Goal: Task Accomplishment & Management: Manage account settings

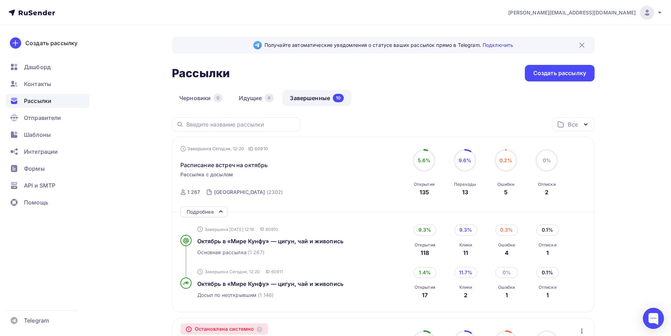
scroll to position [70, 0]
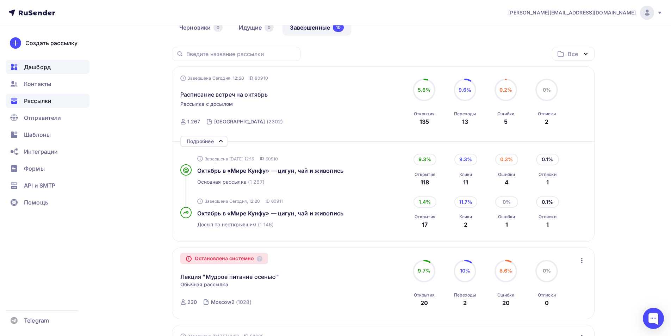
click at [40, 68] on span "Дашборд" at bounding box center [37, 67] width 27 height 8
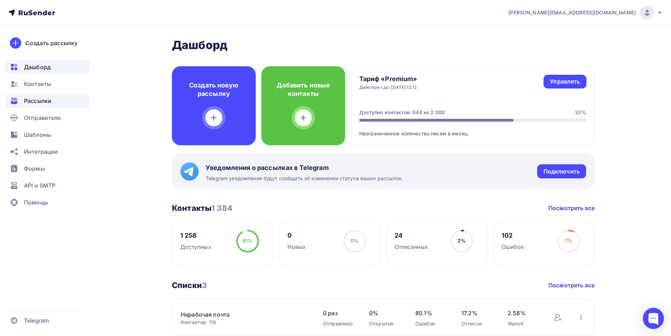
click at [39, 105] on div "Рассылки" at bounding box center [48, 101] width 84 height 14
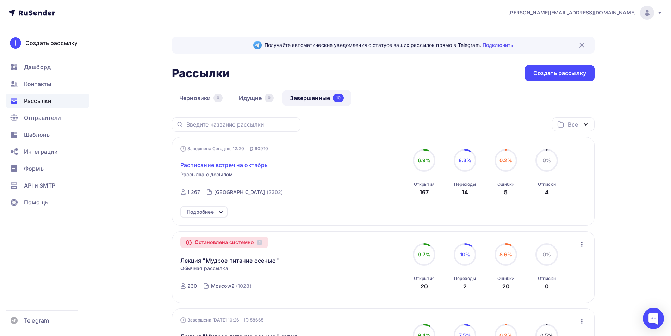
click at [257, 166] on span "Расписание встреч на октябрь" at bounding box center [224, 165] width 88 height 8
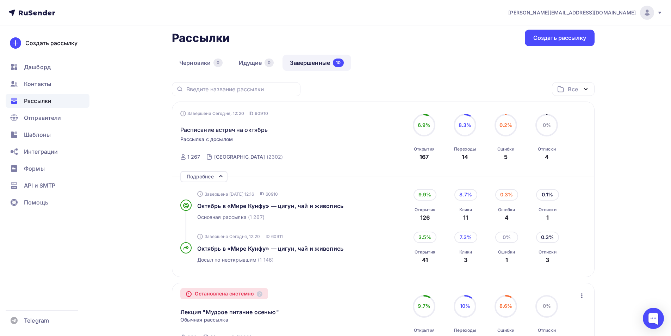
scroll to position [70, 0]
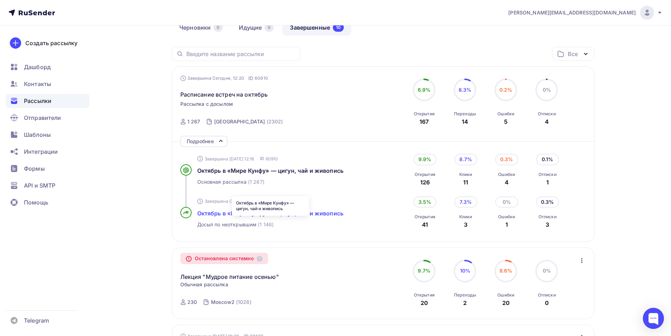
click at [282, 217] on span "Октябрь в «Мире Кунфу» — цигун, чай и живопись" at bounding box center [270, 213] width 146 height 7
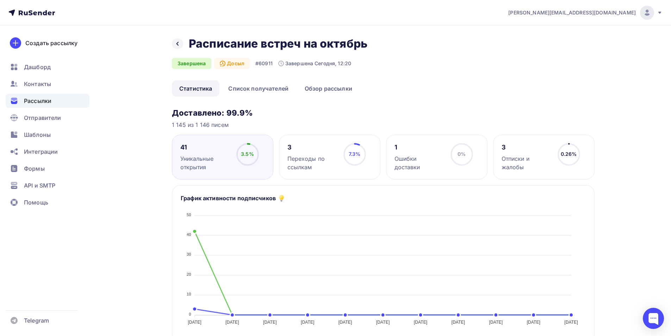
click at [532, 159] on div "Отписки и жалобы" at bounding box center [527, 162] width 50 height 17
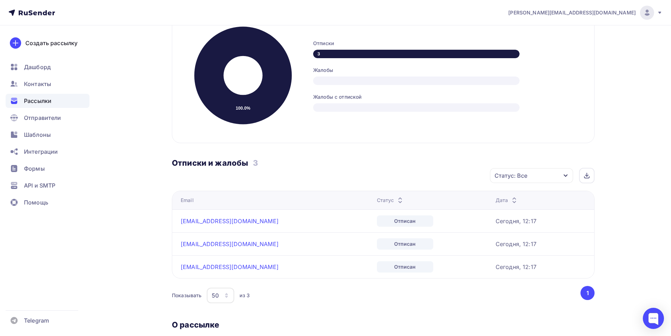
scroll to position [141, 0]
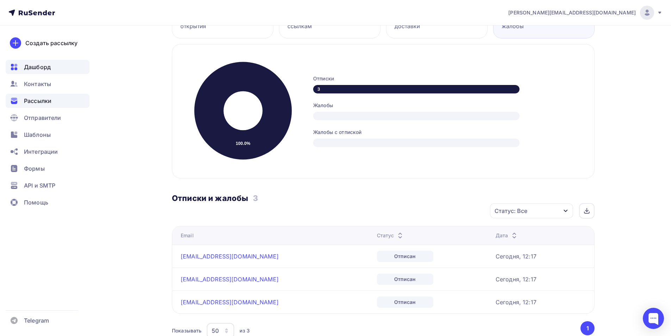
click at [36, 68] on span "Дашборд" at bounding box center [37, 67] width 27 height 8
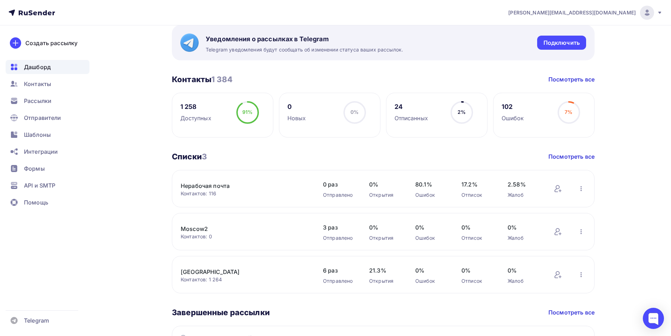
scroll to position [141, 0]
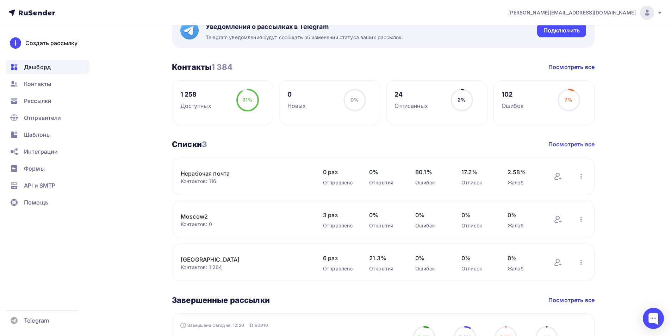
click at [201, 260] on link "[GEOGRAPHIC_DATA]" at bounding box center [241, 259] width 120 height 8
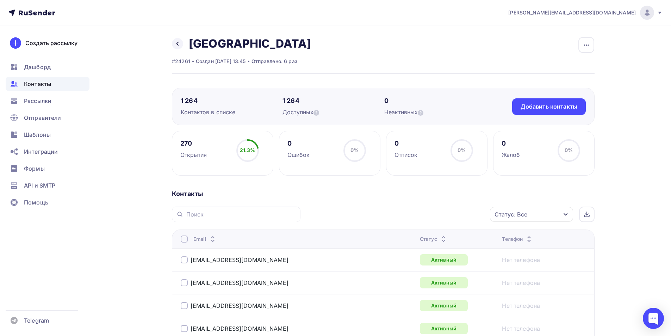
click at [533, 213] on div "Статус: Все" at bounding box center [531, 214] width 83 height 15
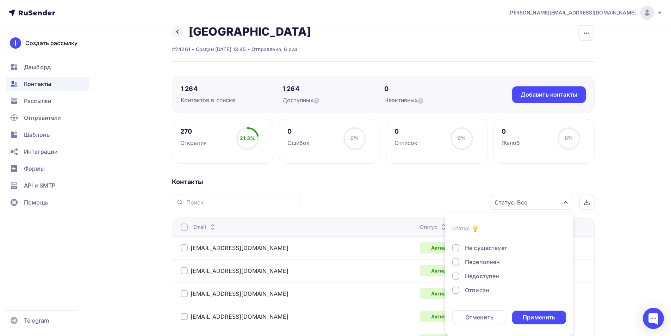
scroll to position [35, 0]
click at [458, 277] on div at bounding box center [455, 277] width 7 height 7
click at [527, 321] on div "Применить" at bounding box center [539, 317] width 54 height 14
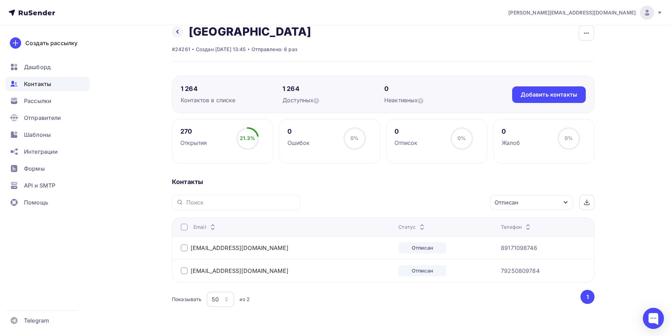
click at [184, 227] on div at bounding box center [184, 226] width 7 height 7
click at [418, 203] on div "Действие" at bounding box center [409, 202] width 27 height 8
click at [424, 222] on div "Добавить в списки" at bounding box center [427, 223] width 54 height 8
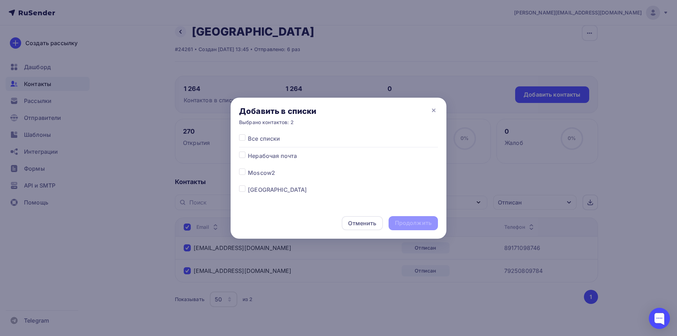
click at [248, 152] on label at bounding box center [248, 152] width 0 height 0
click at [244, 156] on input "checkbox" at bounding box center [242, 155] width 6 height 6
checkbox input "true"
click at [413, 218] on div "Продолжить" at bounding box center [412, 223] width 49 height 14
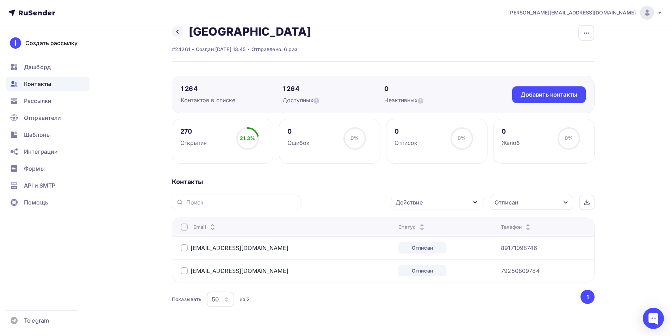
click at [183, 227] on div at bounding box center [184, 226] width 7 height 7
click at [184, 224] on div at bounding box center [184, 226] width 7 height 7
click at [428, 206] on div "Действие" at bounding box center [437, 203] width 93 height 14
click at [426, 239] on div "Исключить из списка" at bounding box center [430, 237] width 61 height 8
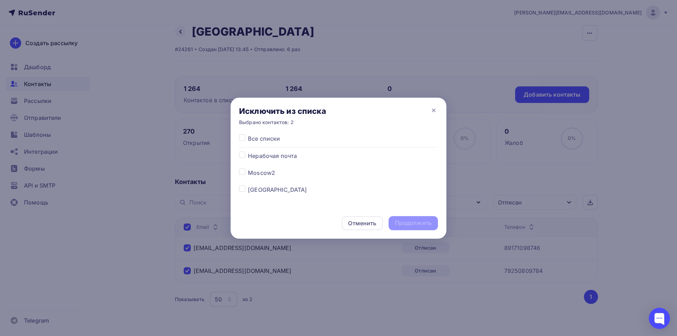
click at [248, 185] on label at bounding box center [248, 185] width 0 height 0
click at [244, 189] on input "checkbox" at bounding box center [242, 188] width 6 height 6
checkbox input "true"
click at [429, 225] on div "Продолжить" at bounding box center [413, 223] width 37 height 8
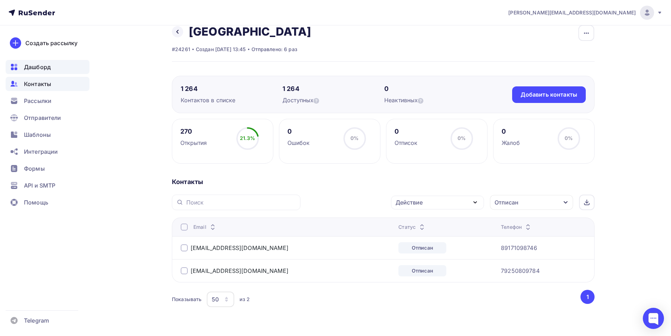
click at [31, 67] on span "Дашборд" at bounding box center [37, 67] width 27 height 8
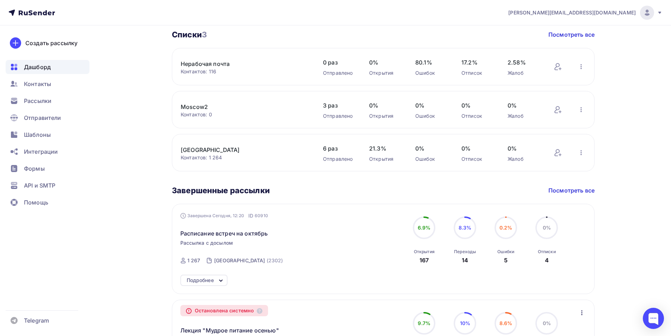
scroll to position [247, 0]
